Goal: Task Accomplishment & Management: Complete application form

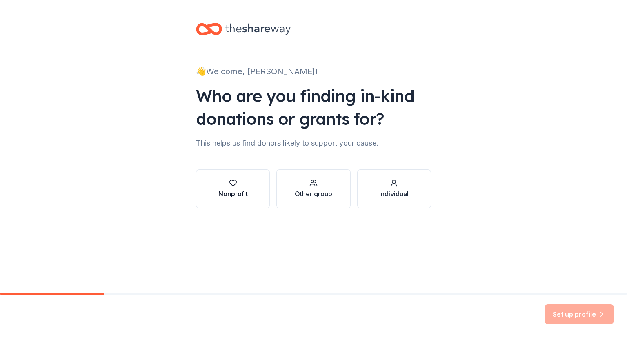
click at [261, 195] on button "Nonprofit" at bounding box center [233, 188] width 74 height 39
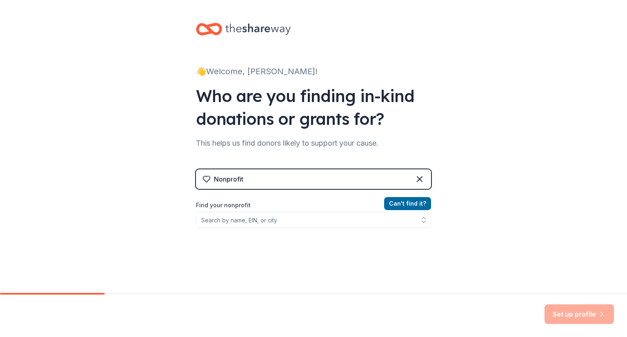
click at [335, 182] on div "Nonprofit" at bounding box center [313, 179] width 235 height 20
click at [249, 185] on div "Nonprofit" at bounding box center [313, 179] width 235 height 20
click at [224, 179] on div "Nonprofit" at bounding box center [228, 179] width 29 height 10
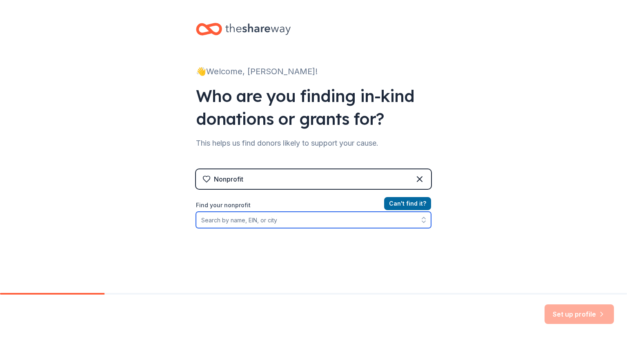
click at [237, 222] on input "Find your nonprofit" at bounding box center [313, 220] width 235 height 16
paste input "33-3279064"
type input "33-3279064"
click at [401, 220] on input "33-3279064" at bounding box center [313, 220] width 235 height 16
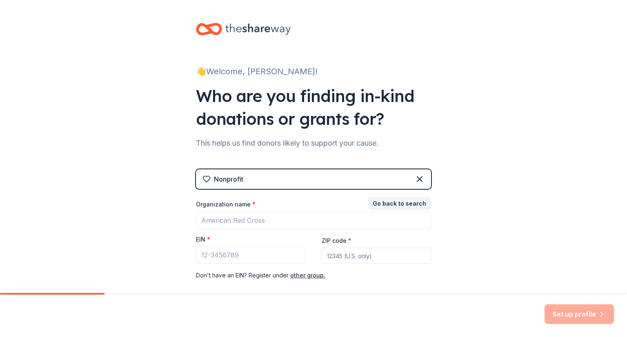
click at [560, 308] on div "Set up profile" at bounding box center [579, 315] width 69 height 20
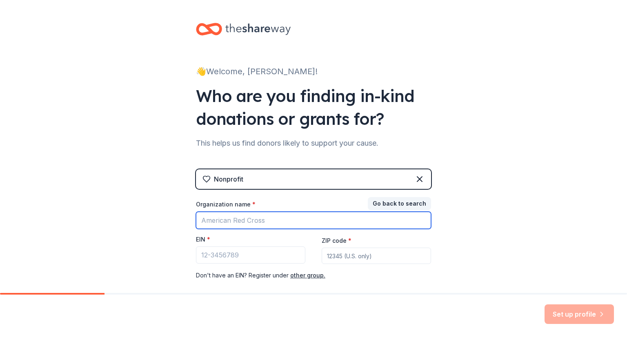
click at [276, 221] on input "Organization name *" at bounding box center [313, 220] width 235 height 17
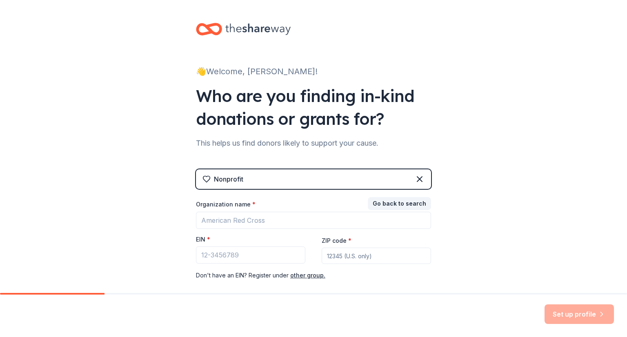
click at [417, 267] on div "Organization name * EIN * ZIP code * Don ' t have an EIN? Register under other …" at bounding box center [313, 240] width 235 height 80
click at [216, 257] on input "EIN *" at bounding box center [250, 255] width 109 height 17
paste input "33-3279064"
type input "33-3279064"
click at [360, 254] on input "ZIP code *" at bounding box center [376, 256] width 109 height 16
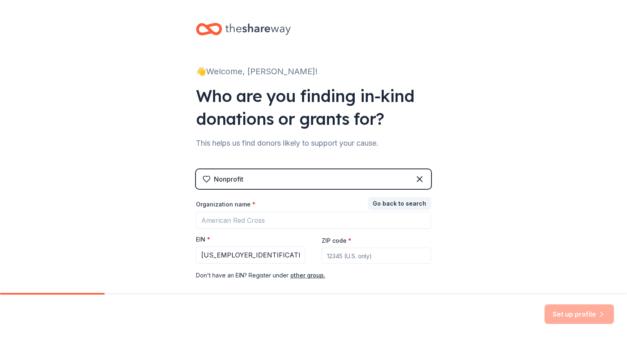
type input "48317"
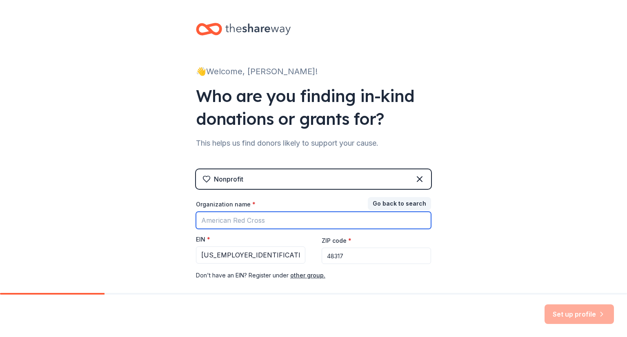
click at [235, 221] on input "Organization name *" at bounding box center [313, 220] width 235 height 17
paste input "Utica High School SANP Committee"
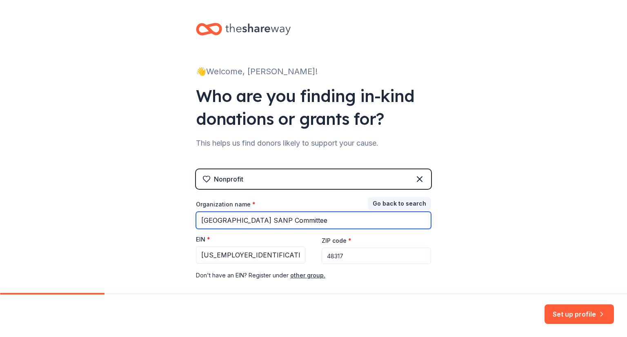
drag, startPoint x: 273, startPoint y: 220, endPoint x: 260, endPoint y: 219, distance: 13.1
click at [260, 219] on input "Utica High School SANP Committee" at bounding box center [313, 220] width 235 height 17
type input "Utica High School Senior All Night Party Committee"
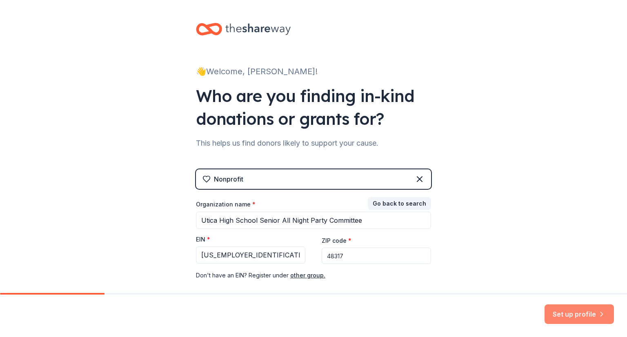
click at [574, 315] on button "Set up profile" at bounding box center [579, 315] width 69 height 20
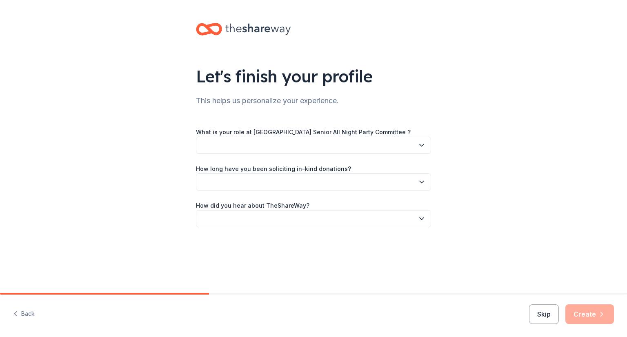
click at [287, 146] on button "button" at bounding box center [313, 145] width 235 height 17
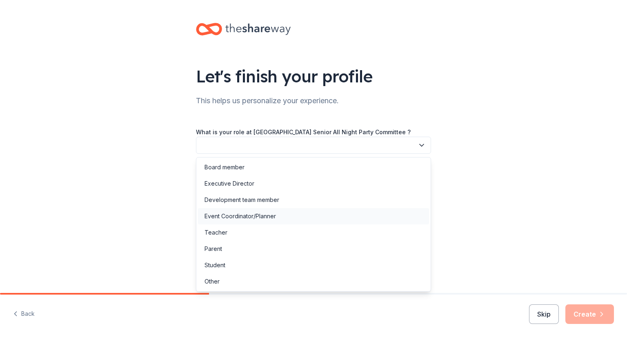
click at [279, 219] on div "Event Coordinator/Planner" at bounding box center [313, 216] width 231 height 16
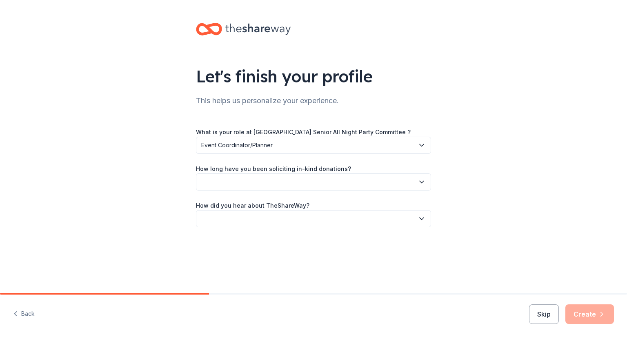
click at [292, 180] on button "button" at bounding box center [313, 181] width 235 height 17
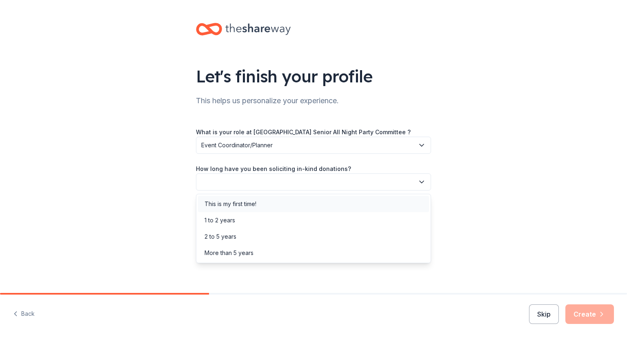
click at [282, 206] on div "This is my first time!" at bounding box center [313, 204] width 231 height 16
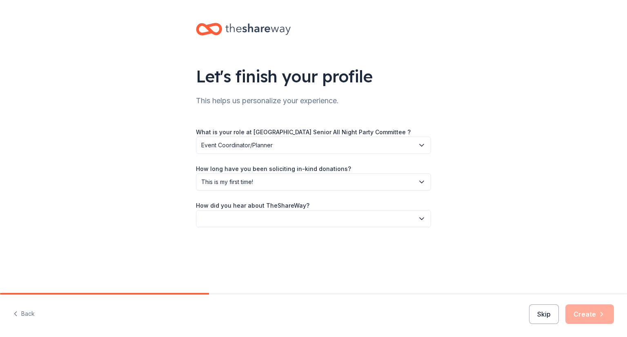
click at [285, 222] on button "button" at bounding box center [313, 218] width 235 height 17
click at [280, 262] on div "Online search" at bounding box center [313, 257] width 231 height 16
click at [598, 310] on icon "button" at bounding box center [602, 314] width 8 height 8
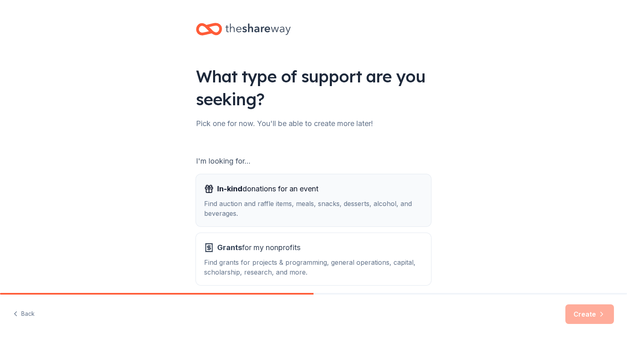
click at [375, 208] on div "Find auction and raffle items, meals, snacks, desserts, alcohol, and beverages." at bounding box center [313, 209] width 219 height 20
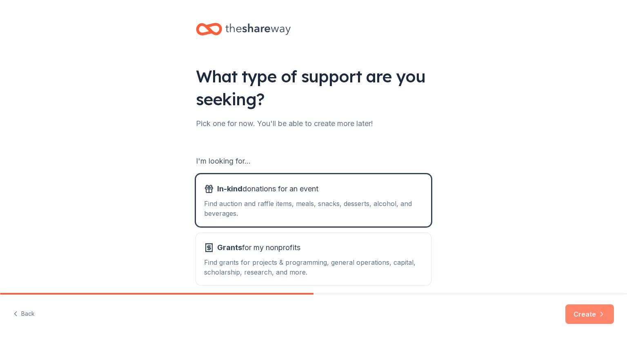
click at [580, 317] on button "Create" at bounding box center [589, 315] width 49 height 20
click at [562, 233] on div "What type of support are you seeking? Pick one for now. You'll be able to creat…" at bounding box center [313, 164] width 627 height 329
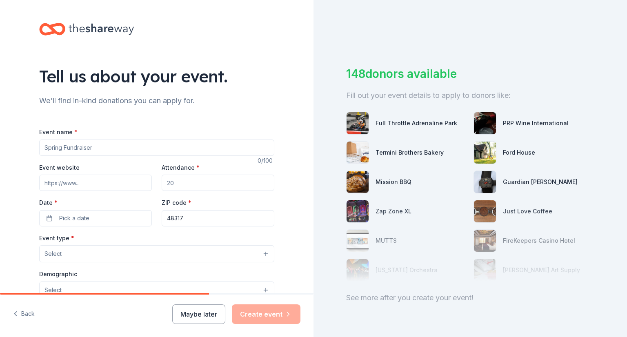
click at [50, 151] on input "Event name *" at bounding box center [156, 148] width 235 height 16
type input "H"
type input "Senior All Night Party [DATE] Fundraiser"
click at [84, 185] on input "Event website" at bounding box center [95, 183] width 113 height 16
drag, startPoint x: 184, startPoint y: 180, endPoint x: 151, endPoint y: 178, distance: 33.2
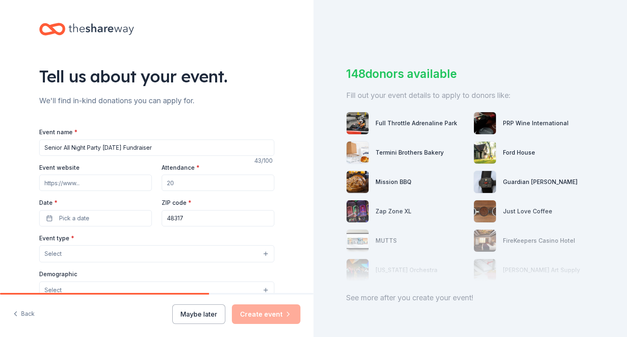
click at [151, 178] on div "Event website Attendance * Date * Pick a date ZIP code * 48317" at bounding box center [156, 194] width 235 height 64
type input "75"
click at [101, 213] on button "Pick a date" at bounding box center [95, 218] width 113 height 16
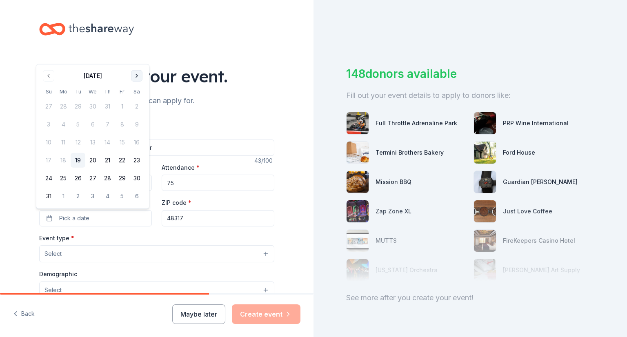
click at [136, 75] on button "Go to next month" at bounding box center [136, 75] width 11 height 11
click at [135, 95] on button "Go to next month" at bounding box center [136, 93] width 11 height 11
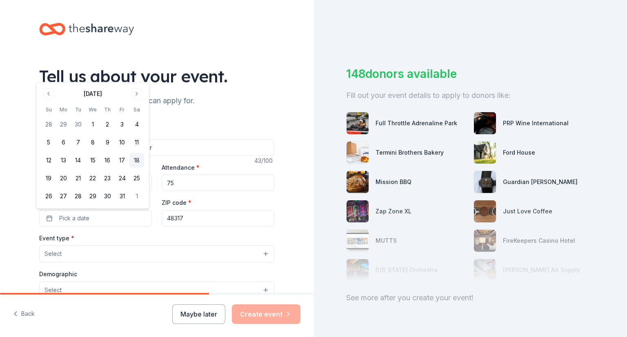
click at [136, 162] on button "18" at bounding box center [136, 160] width 15 height 15
click at [127, 256] on button "Select" at bounding box center [156, 253] width 235 height 17
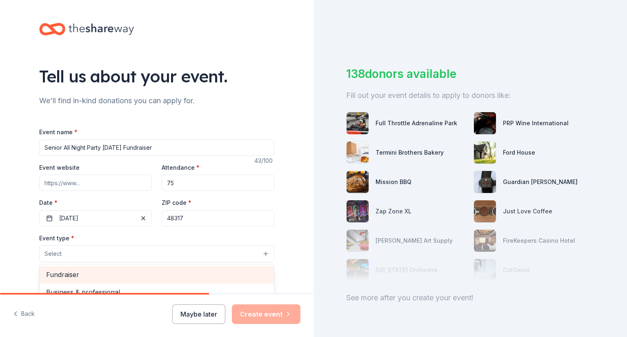
click at [126, 269] on span "Fundraiser" at bounding box center [156, 274] width 221 height 11
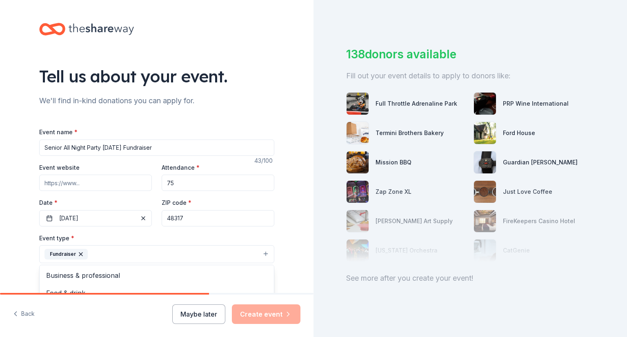
scroll to position [26, 0]
drag, startPoint x: 622, startPoint y: 96, endPoint x: 627, endPoint y: 159, distance: 63.0
click at [627, 159] on div "Tell us about your event. We'll find in-kind donations you can apply for. Event…" at bounding box center [313, 168] width 627 height 337
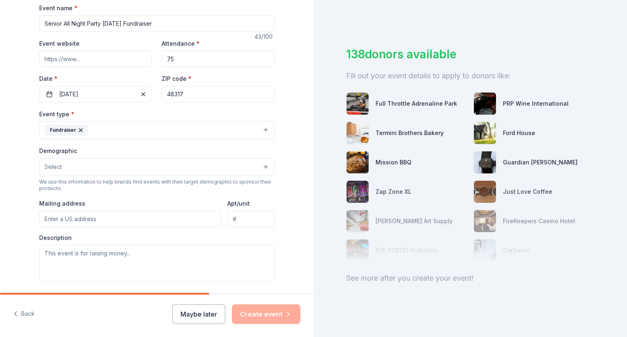
scroll to position [129, 0]
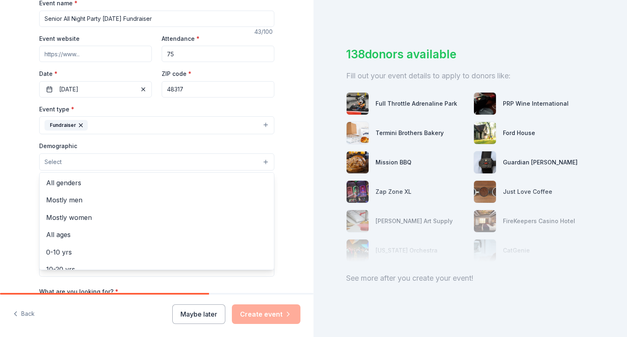
click at [150, 162] on button "Select" at bounding box center [156, 161] width 235 height 17
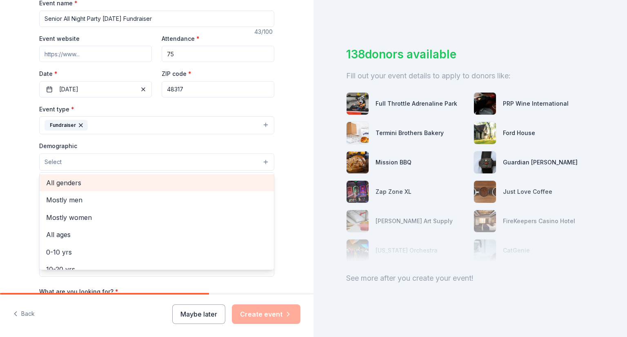
click at [149, 187] on span "All genders" at bounding box center [156, 183] width 221 height 11
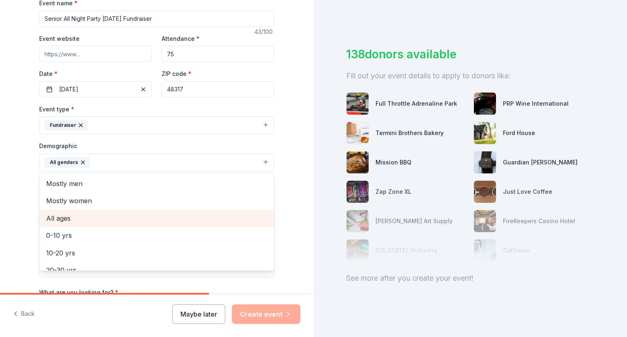
click at [151, 219] on span "All ages" at bounding box center [156, 218] width 221 height 11
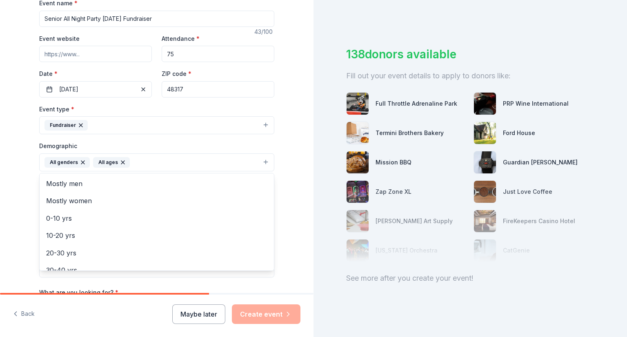
click at [120, 160] on icon "button" at bounding box center [123, 162] width 7 height 7
click at [264, 163] on button "All genders" at bounding box center [156, 162] width 235 height 18
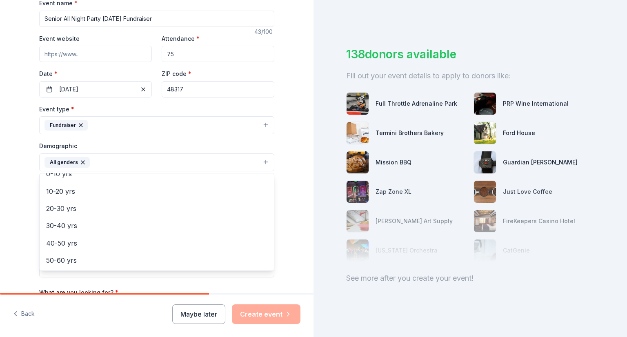
scroll to position [84, 0]
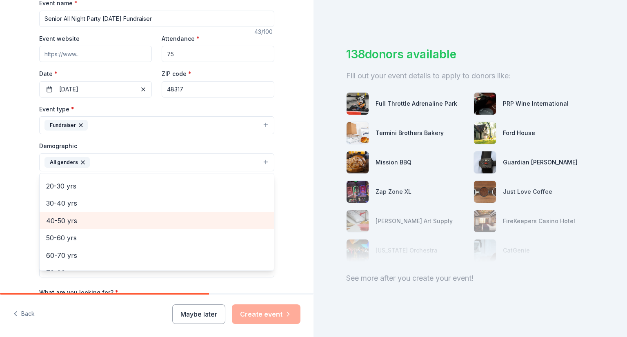
click at [59, 221] on span "40-50 yrs" at bounding box center [156, 221] width 221 height 11
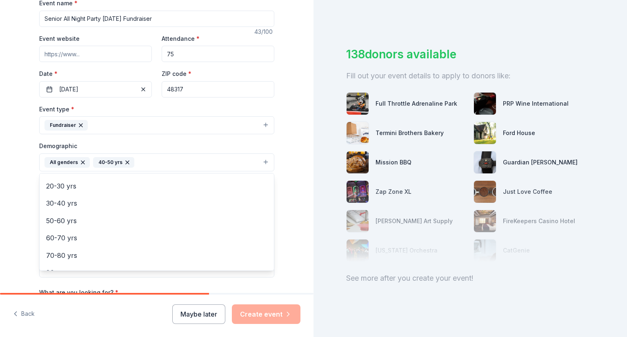
click at [292, 188] on div "Tell us about your event. We'll find in-kind donations you can apply for. Event…" at bounding box center [156, 143] width 313 height 545
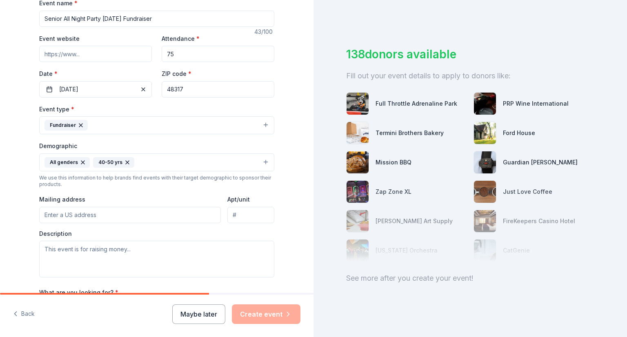
click at [102, 216] on input "Mailing address" at bounding box center [130, 215] width 182 height 16
click at [116, 222] on input "49394 Brooklyn" at bounding box center [130, 215] width 182 height 16
click at [130, 219] on input "49394 Brooklyn" at bounding box center [130, 215] width 182 height 16
click at [287, 244] on div "Tell us about your event. We'll find in-kind donations you can apply for. Event…" at bounding box center [156, 143] width 313 height 545
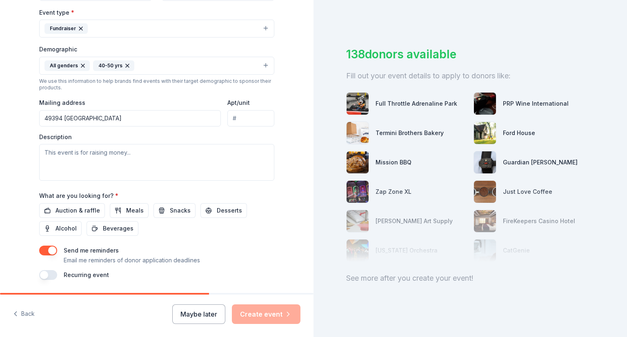
scroll to position [225, 0]
click at [106, 120] on input "49394 Brooklyn" at bounding box center [130, 119] width 182 height 16
type input "49394 Brooklyn, Shelby Township, MI, 48317"
click at [131, 156] on textarea at bounding box center [156, 163] width 235 height 37
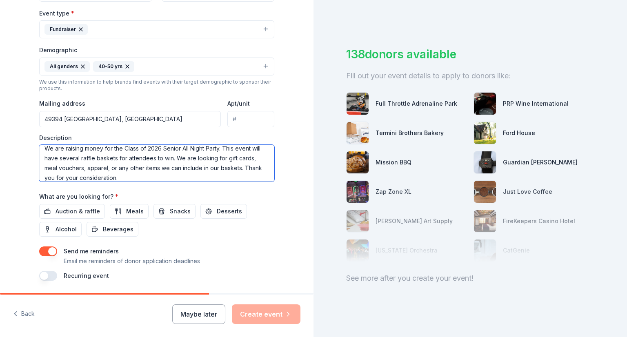
scroll to position [0, 0]
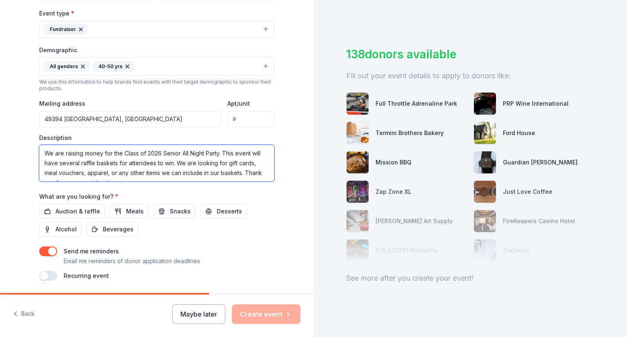
click at [217, 155] on textarea "We are raising money for the Class of 2026 Senior All Night Party. This event w…" at bounding box center [156, 163] width 235 height 37
click at [220, 151] on textarea "We are raising money for the Class of 2026 Senior All Night Party. This event w…" at bounding box center [156, 163] width 235 height 37
drag, startPoint x: 42, startPoint y: 177, endPoint x: 69, endPoint y: 153, distance: 36.1
click at [69, 153] on textarea "We are raising money for the Class of 2026 Senior All Night Party. We would lik…" at bounding box center [156, 163] width 235 height 37
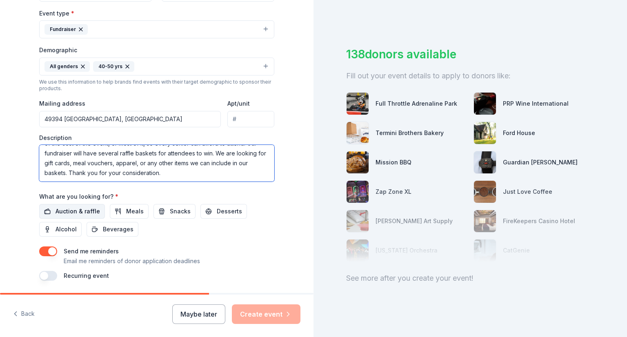
type textarea "We are raising money for the Class of 2026 Senior All Night Party. We would lik…"
click at [77, 213] on span "Auction & raffle" at bounding box center [78, 212] width 44 height 10
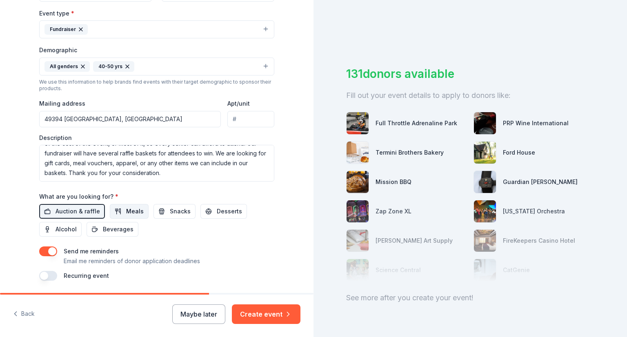
click at [137, 211] on span "Meals" at bounding box center [135, 212] width 18 height 10
click at [217, 212] on span "Desserts" at bounding box center [229, 212] width 25 height 10
click at [61, 232] on span "Alcohol" at bounding box center [66, 230] width 21 height 10
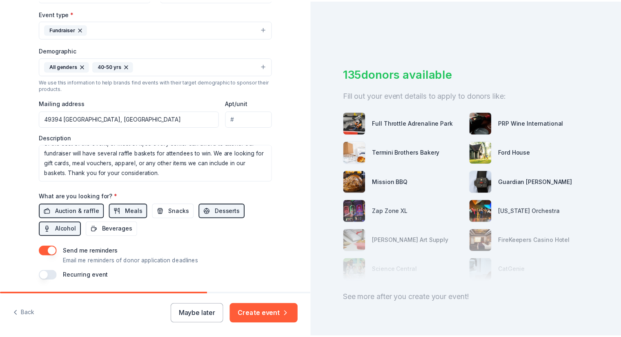
scroll to position [251, 0]
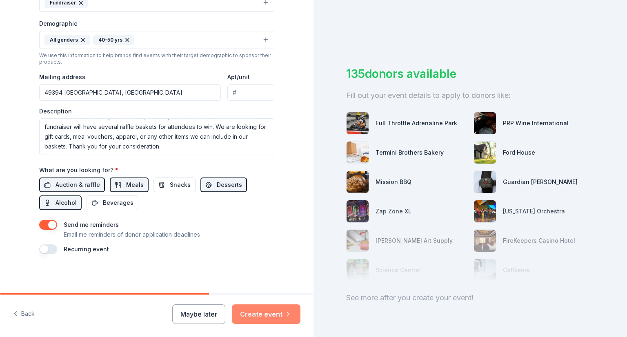
click at [253, 311] on button "Create event" at bounding box center [266, 315] width 69 height 20
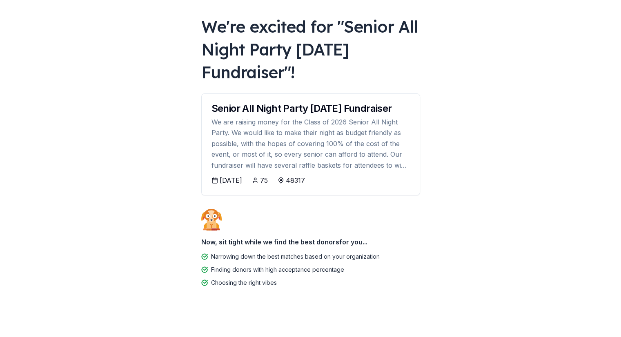
scroll to position [41, 0]
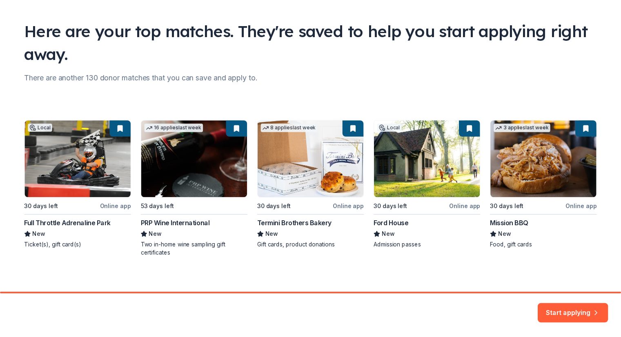
scroll to position [50, 0]
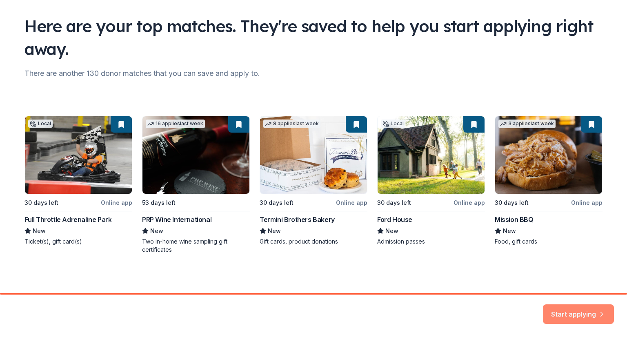
click at [571, 311] on button "Start applying" at bounding box center [578, 314] width 71 height 20
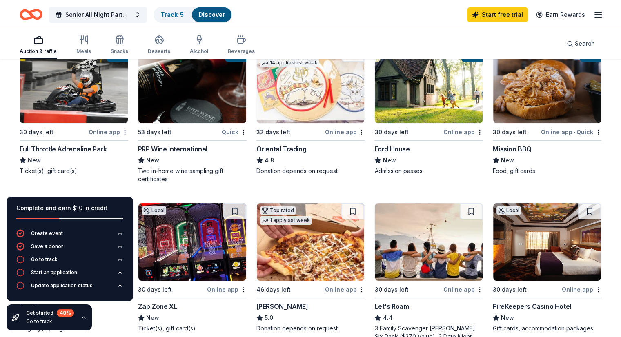
scroll to position [104, 0]
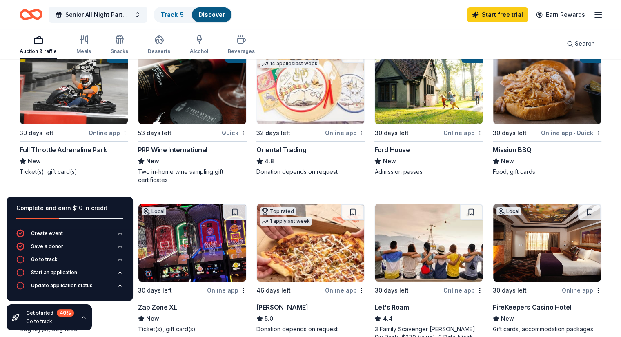
click at [77, 116] on img at bounding box center [74, 86] width 108 height 78
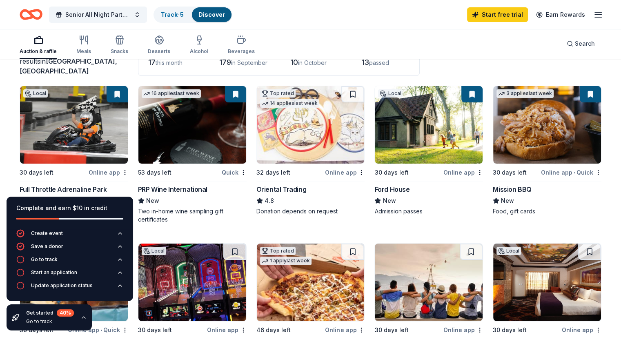
scroll to position [51, 0]
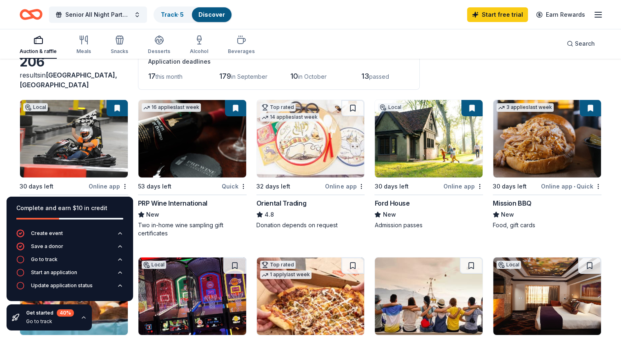
click at [540, 150] on img at bounding box center [547, 139] width 108 height 78
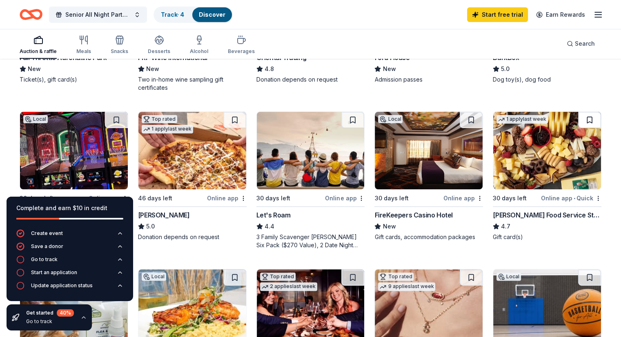
scroll to position [184, 0]
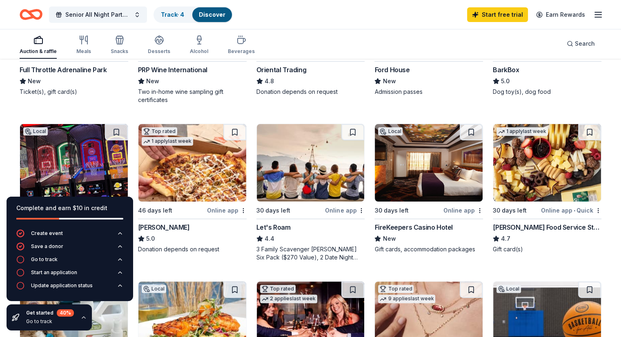
click at [419, 151] on img at bounding box center [429, 163] width 108 height 78
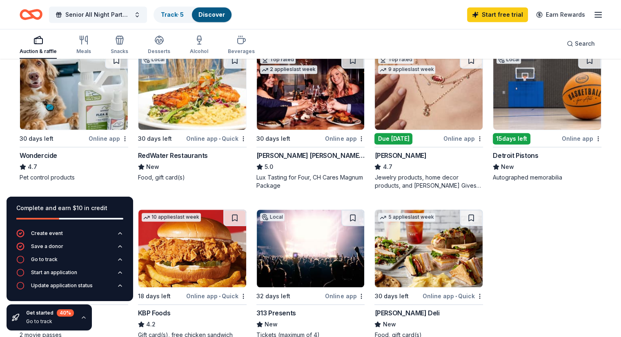
scroll to position [409, 0]
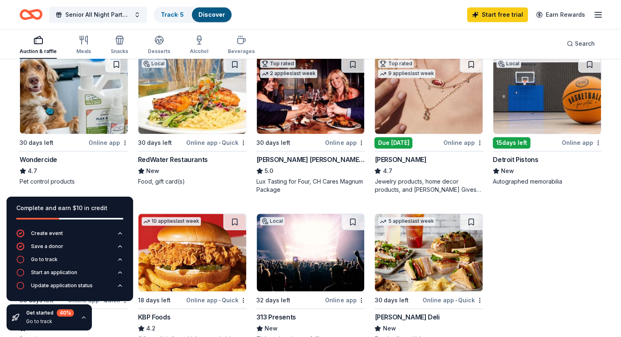
click at [313, 118] on img at bounding box center [311, 95] width 108 height 78
click at [387, 137] on div "Due [DATE]" at bounding box center [393, 142] width 38 height 11
click at [506, 144] on div "15 days left" at bounding box center [512, 142] width 38 height 11
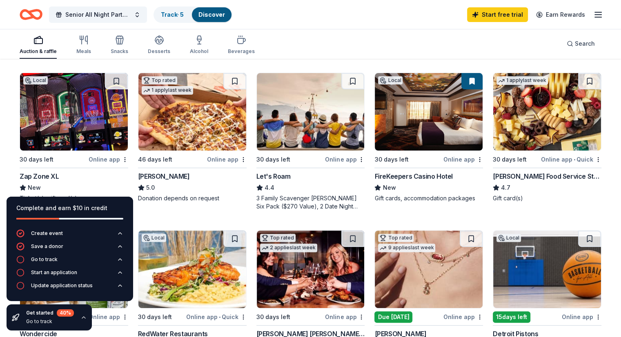
scroll to position [225, 0]
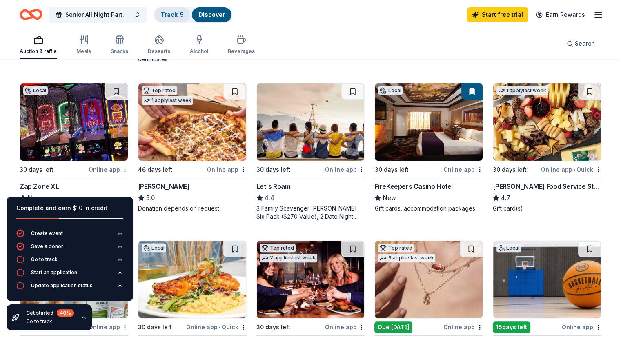
click at [182, 20] on div "Track · 5" at bounding box center [172, 14] width 36 height 15
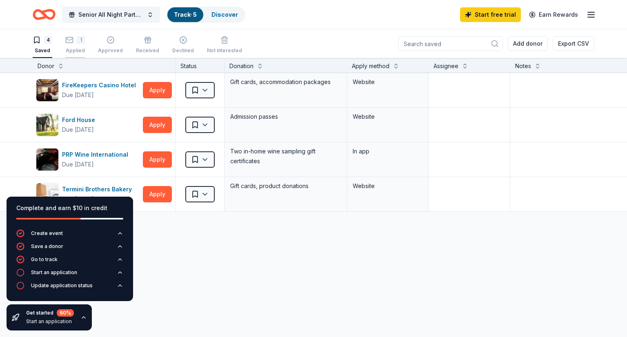
click at [84, 48] on div "Applied" at bounding box center [75, 50] width 20 height 7
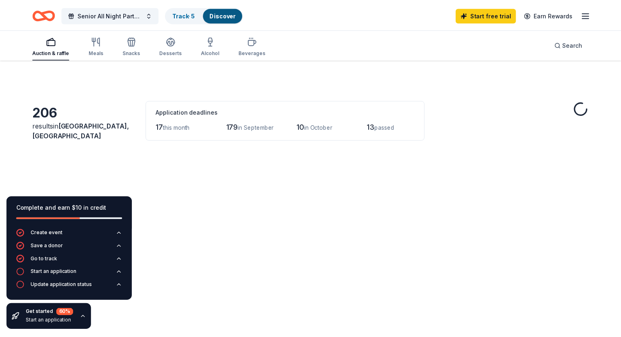
scroll to position [225, 0]
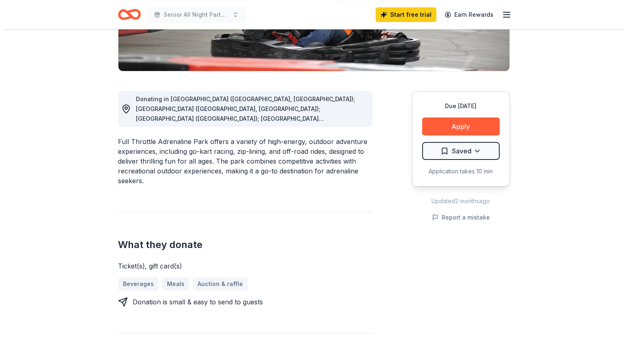
scroll to position [170, 0]
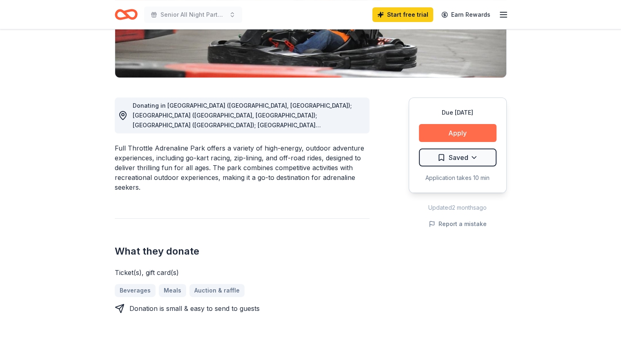
click at [455, 131] on button "Apply" at bounding box center [458, 133] width 78 height 18
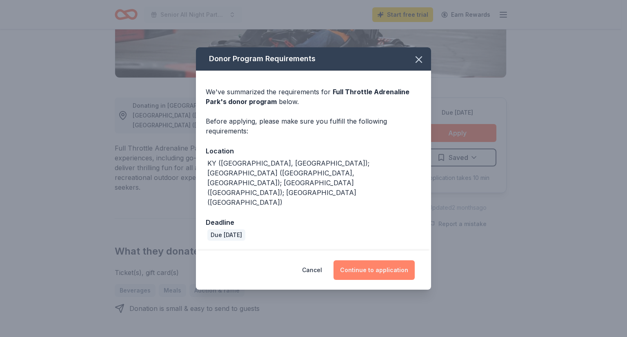
click at [374, 260] on button "Continue to application" at bounding box center [373, 270] width 81 height 20
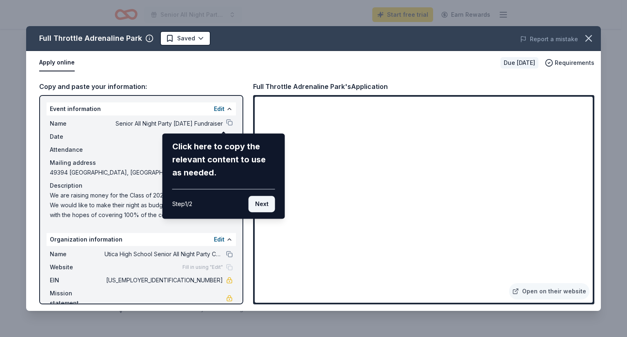
click at [262, 209] on button "Next" at bounding box center [262, 204] width 27 height 16
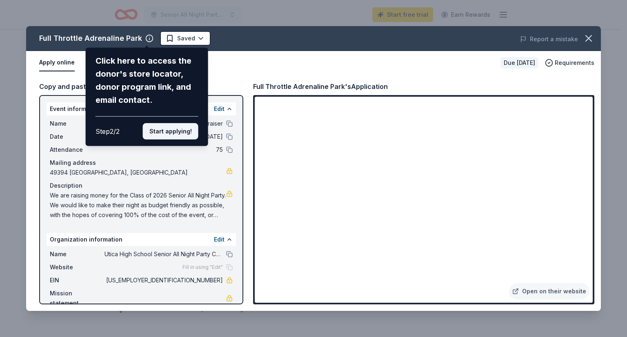
click at [173, 129] on button "Start applying!" at bounding box center [171, 131] width 56 height 16
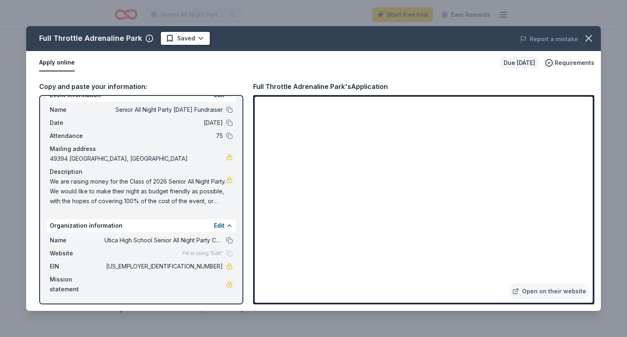
scroll to position [0, 0]
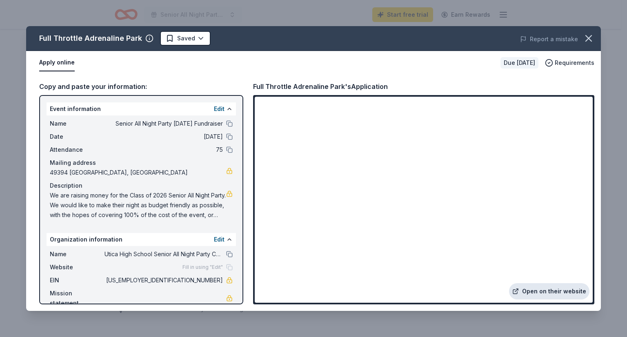
click at [536, 290] on link "Open on their website" at bounding box center [549, 291] width 80 height 16
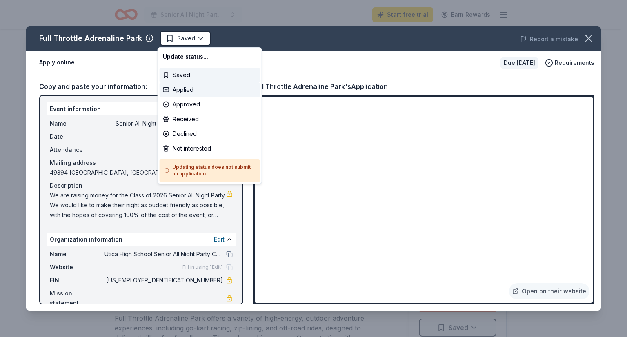
click at [183, 86] on div "Applied" at bounding box center [210, 89] width 100 height 15
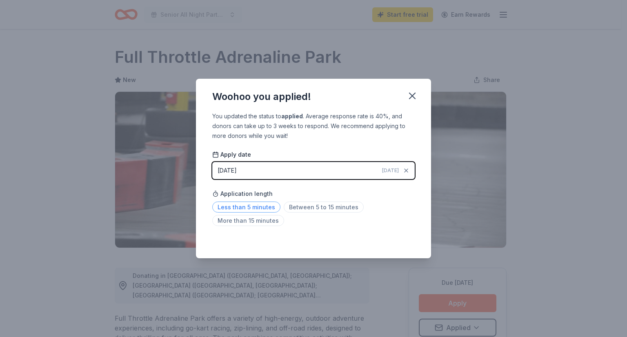
click at [263, 207] on span "Less than 5 minutes" at bounding box center [246, 207] width 68 height 11
click at [414, 94] on icon "button" at bounding box center [412, 96] width 6 height 6
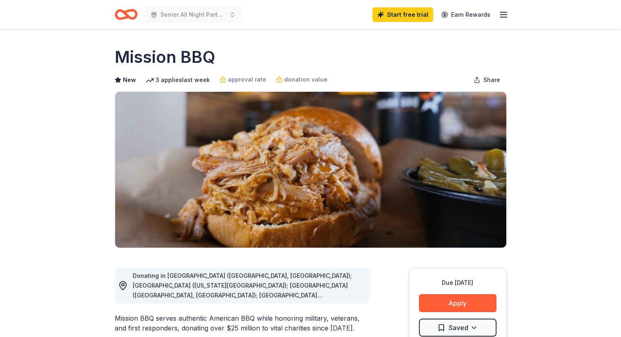
click at [314, 289] on div "Donating in AZ (Paradise Valley, Surprise); CO (Colorado Springs); CT (Orange, …" at bounding box center [248, 285] width 230 height 29
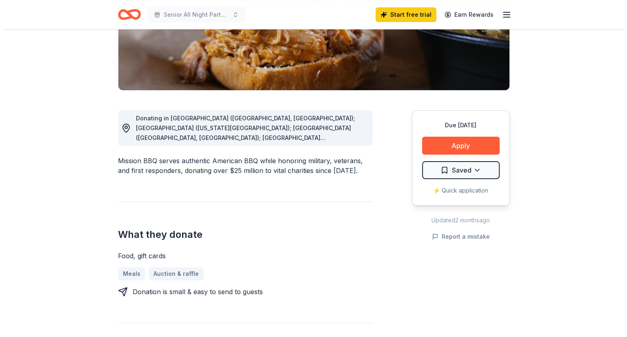
scroll to position [169, 0]
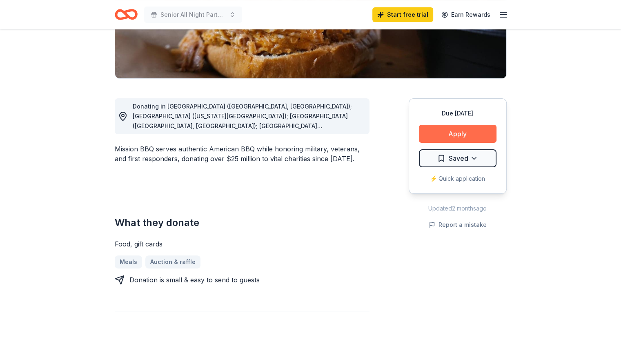
click at [475, 134] on button "Apply" at bounding box center [458, 134] width 78 height 18
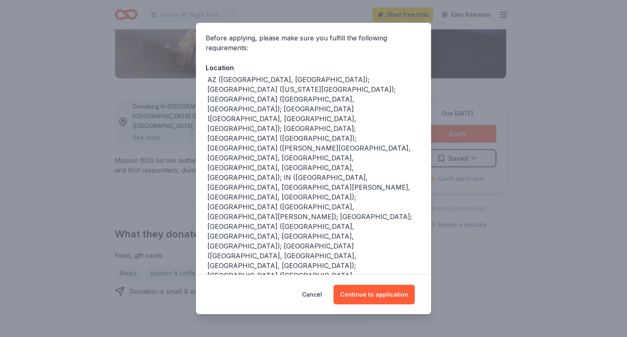
scroll to position [61, 0]
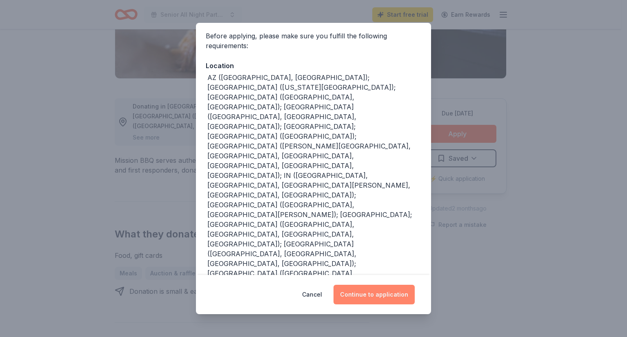
click at [371, 296] on button "Continue to application" at bounding box center [373, 295] width 81 height 20
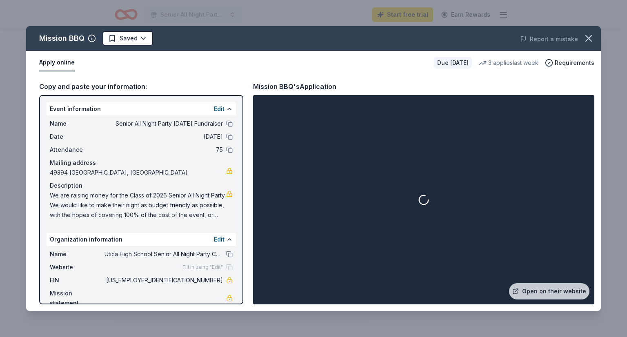
scroll to position [14, 0]
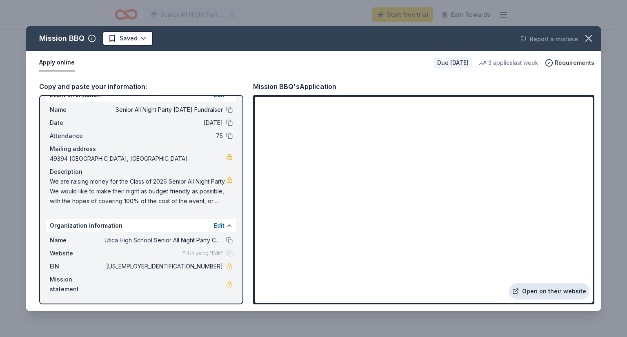
click at [551, 288] on link "Open on their website" at bounding box center [549, 291] width 80 height 16
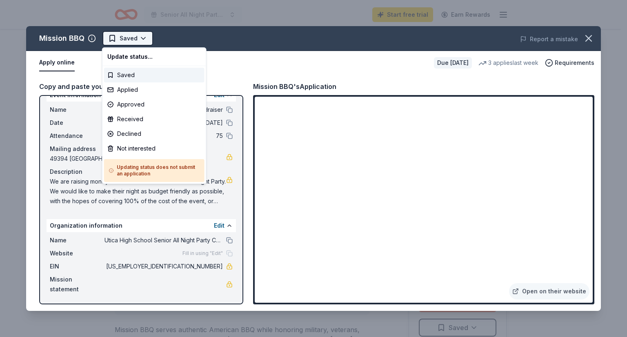
click at [144, 38] on html "Senior All Night Party Halloween Fundraiser Start free trial Earn Rewards Due i…" at bounding box center [313, 168] width 627 height 337
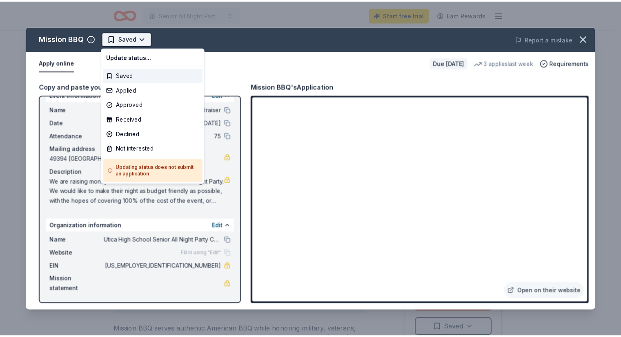
scroll to position [0, 0]
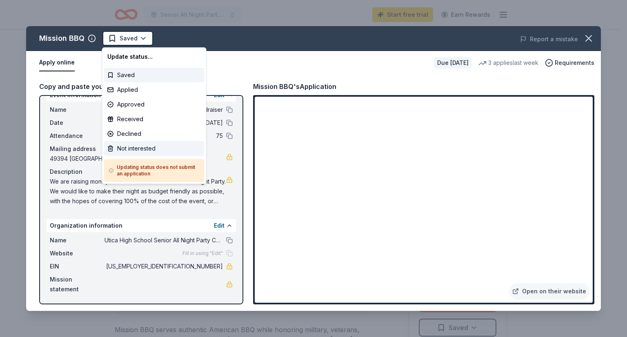
click at [140, 147] on div "Not interested" at bounding box center [154, 148] width 100 height 15
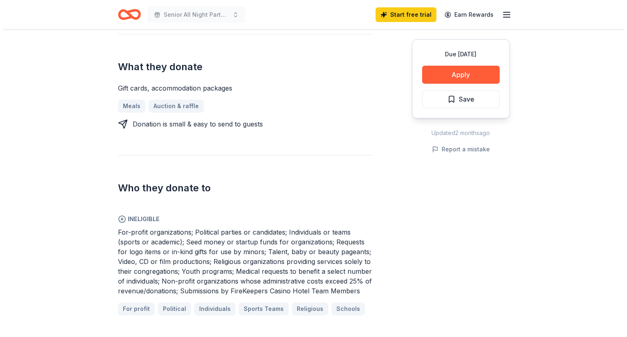
scroll to position [264, 0]
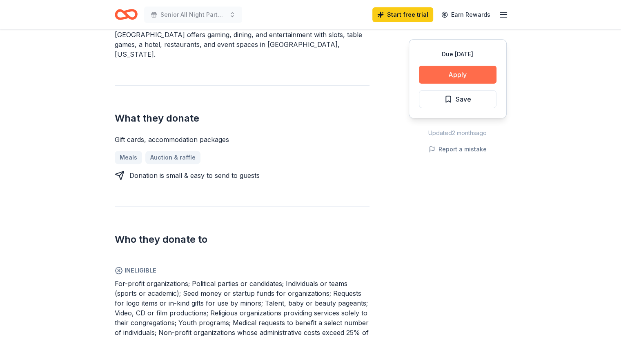
click at [459, 75] on button "Apply" at bounding box center [458, 75] width 78 height 18
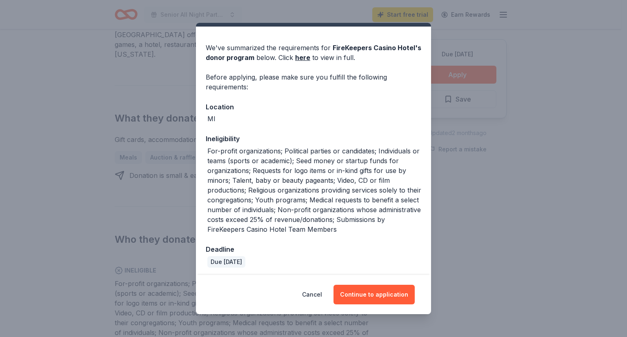
scroll to position [22, 0]
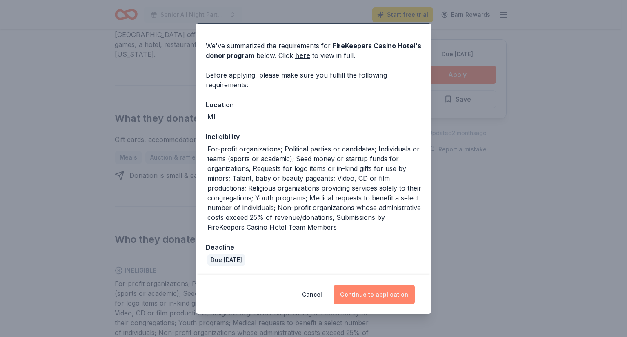
click at [373, 301] on button "Continue to application" at bounding box center [373, 295] width 81 height 20
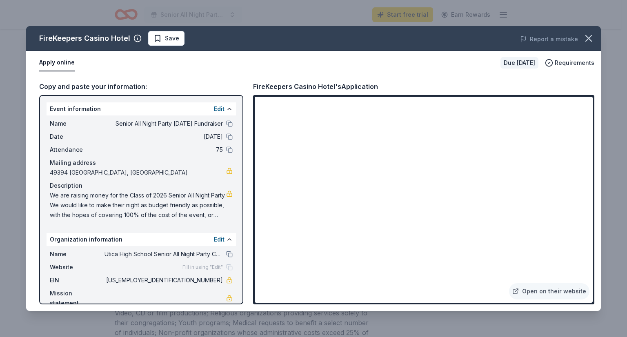
click at [600, 218] on div "Copy and paste your information: Event information Edit Name Senior All Night P…" at bounding box center [313, 193] width 575 height 236
click at [170, 36] on span "Save" at bounding box center [172, 38] width 14 height 10
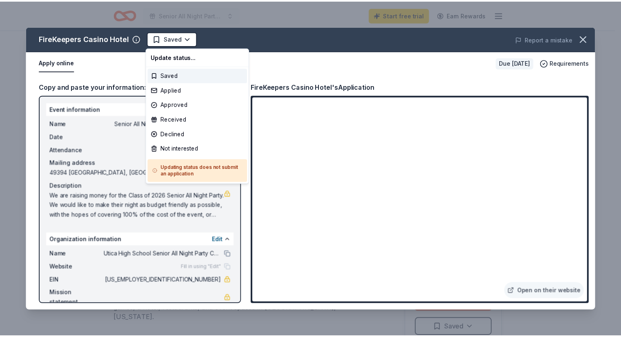
scroll to position [0, 0]
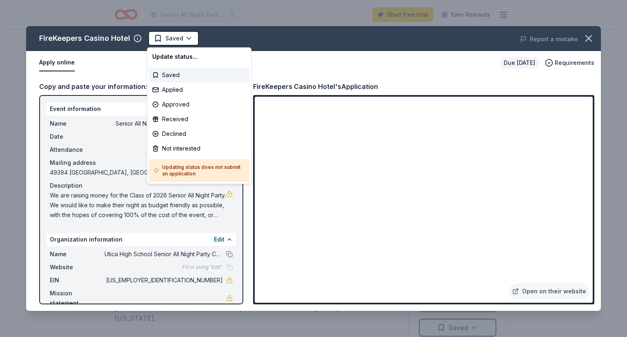
click at [170, 36] on html "Senior All Night Party Halloween Fundraiser Start free trial Earn Rewards Due i…" at bounding box center [313, 168] width 627 height 337
click at [307, 63] on html "Senior All Night Party Halloween Fundraiser Start free trial Earn Rewards Due i…" at bounding box center [313, 168] width 627 height 337
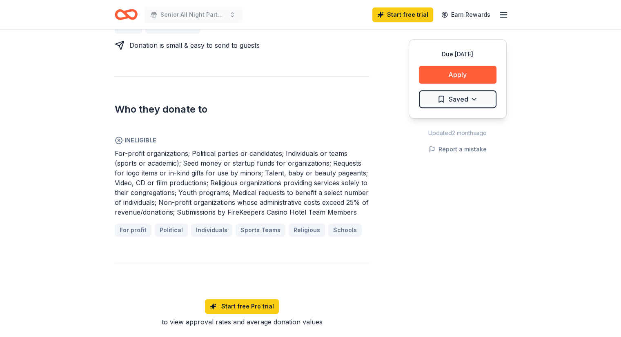
scroll to position [140, 0]
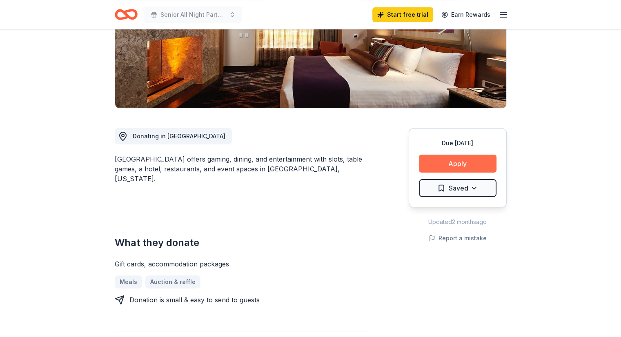
click at [463, 163] on button "Apply" at bounding box center [458, 164] width 78 height 18
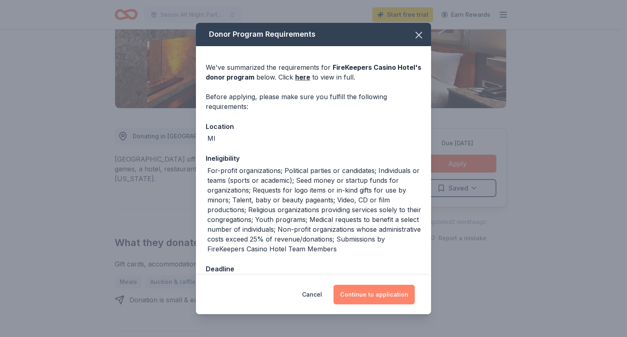
click at [380, 289] on button "Continue to application" at bounding box center [373, 295] width 81 height 20
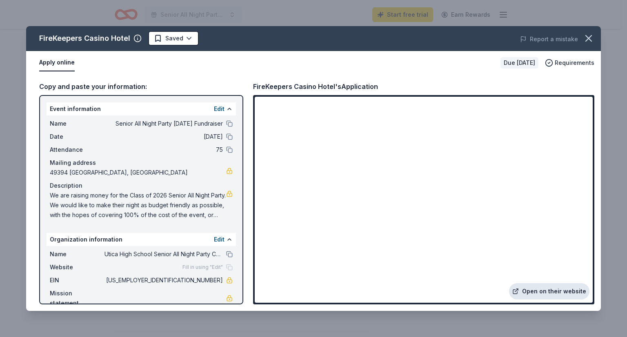
click at [542, 290] on link "Open on their website" at bounding box center [549, 291] width 80 height 16
click at [590, 39] on icon "button" at bounding box center [589, 39] width 6 height 6
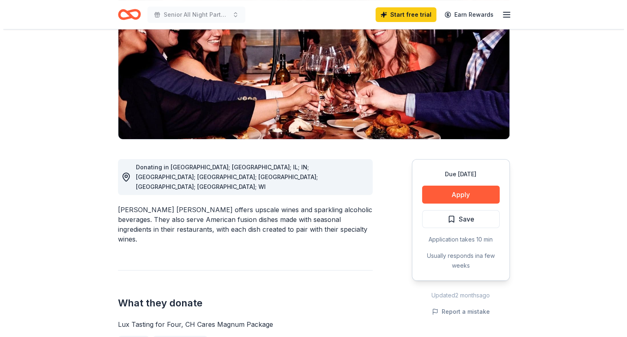
scroll to position [162, 0]
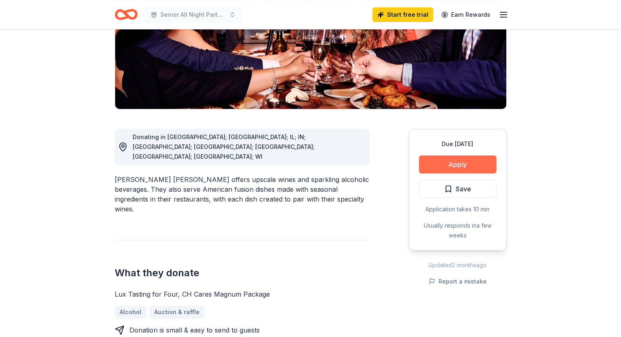
click at [461, 156] on button "Apply" at bounding box center [458, 165] width 78 height 18
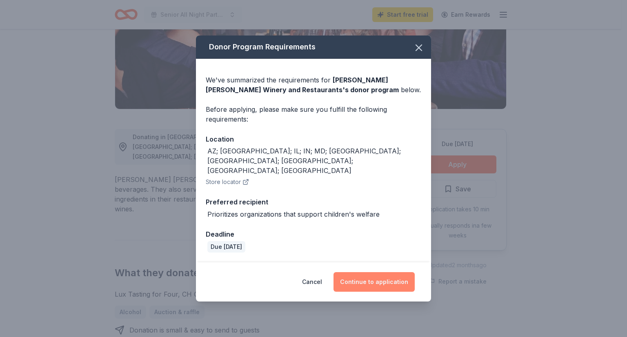
click at [378, 274] on button "Continue to application" at bounding box center [373, 282] width 81 height 20
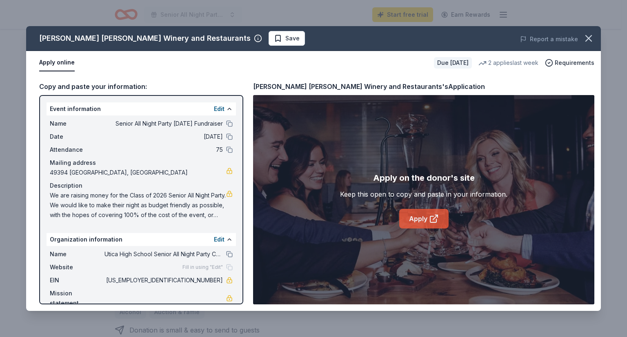
click at [425, 217] on link "Apply" at bounding box center [423, 219] width 49 height 20
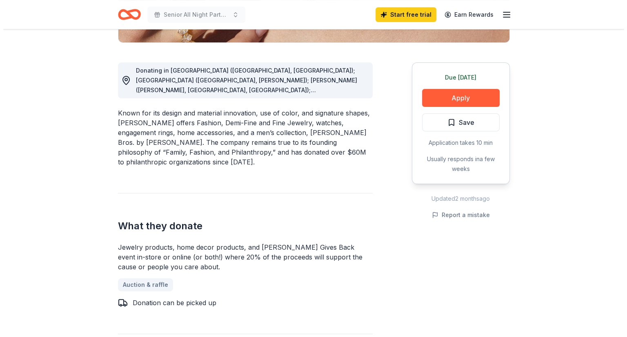
scroll to position [198, 0]
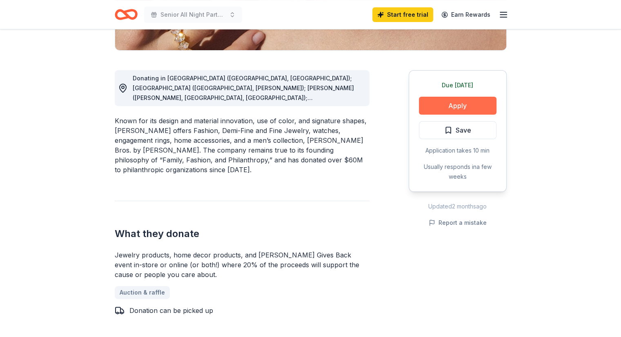
click at [469, 107] on button "Apply" at bounding box center [458, 106] width 78 height 18
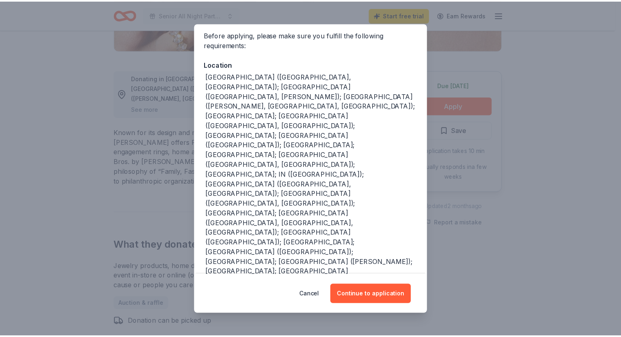
scroll to position [65, 0]
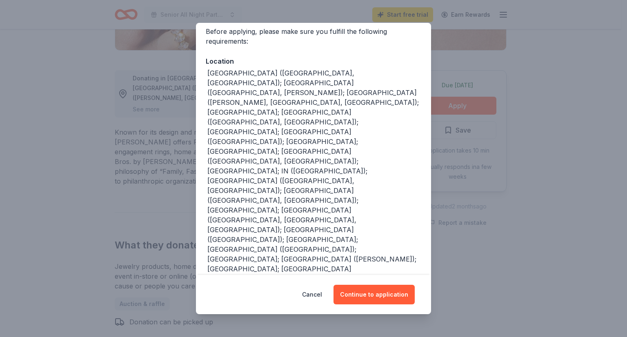
click at [522, 85] on div "Donor Program Requirements We've summarized the requirements for [PERSON_NAME] …" at bounding box center [313, 168] width 627 height 337
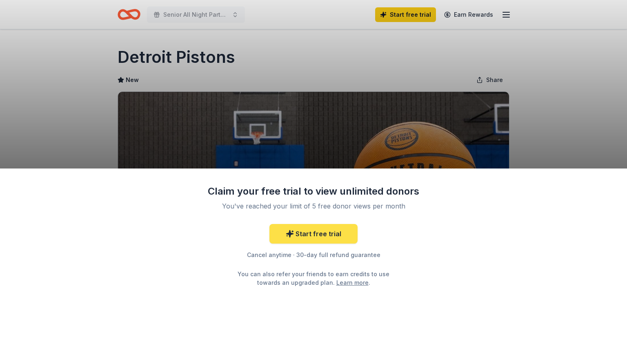
click at [328, 231] on link "Start free trial" at bounding box center [313, 234] width 88 height 20
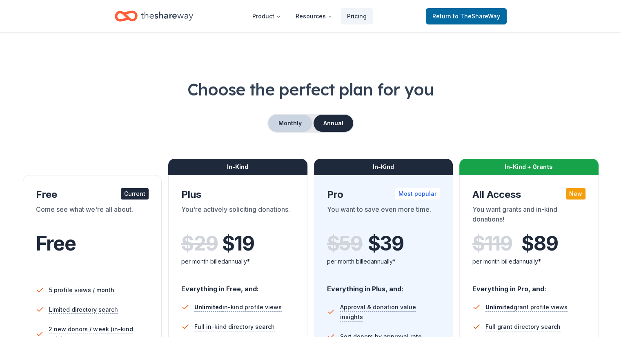
click at [291, 124] on button "Monthly" at bounding box center [290, 123] width 44 height 17
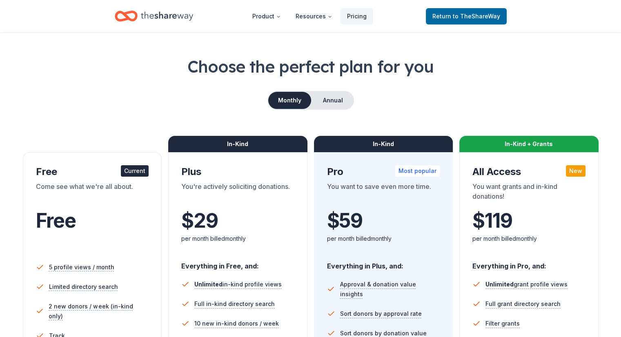
scroll to position [27, 0]
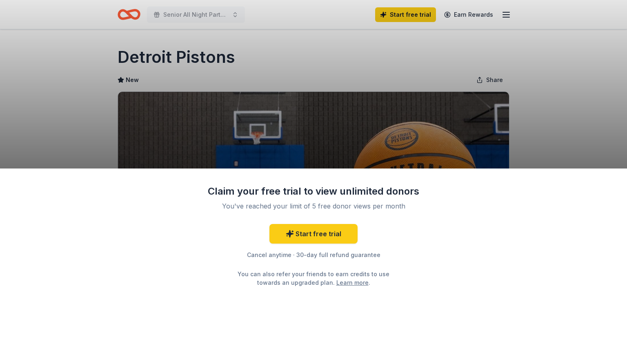
click at [538, 120] on div "Claim your free trial to view unlimited donors You've reached your limit of 5 f…" at bounding box center [313, 168] width 627 height 337
drag, startPoint x: 487, startPoint y: 177, endPoint x: 486, endPoint y: 206, distance: 29.0
click at [486, 206] on div "Claim your free trial to view unlimited donors You've reached your limit of 5 f…" at bounding box center [313, 253] width 627 height 169
click at [591, 107] on div "Claim your free trial to view unlimited donors You've reached your limit of 5 f…" at bounding box center [313, 168] width 627 height 337
click at [515, 220] on div "Claim your free trial to view unlimited donors You've reached your limit of 5 f…" at bounding box center [313, 253] width 627 height 169
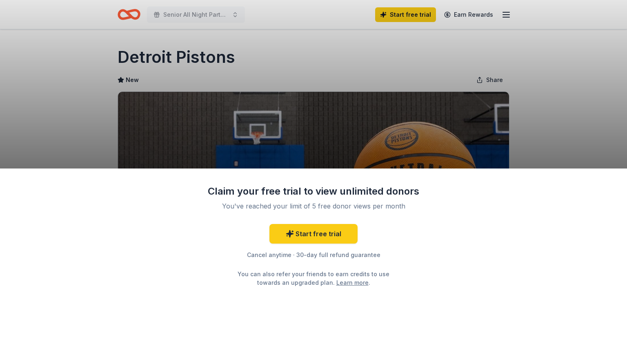
click at [573, 131] on div "Claim your free trial to view unlimited donors You've reached your limit of 5 f…" at bounding box center [313, 168] width 627 height 337
